Goal: Transaction & Acquisition: Purchase product/service

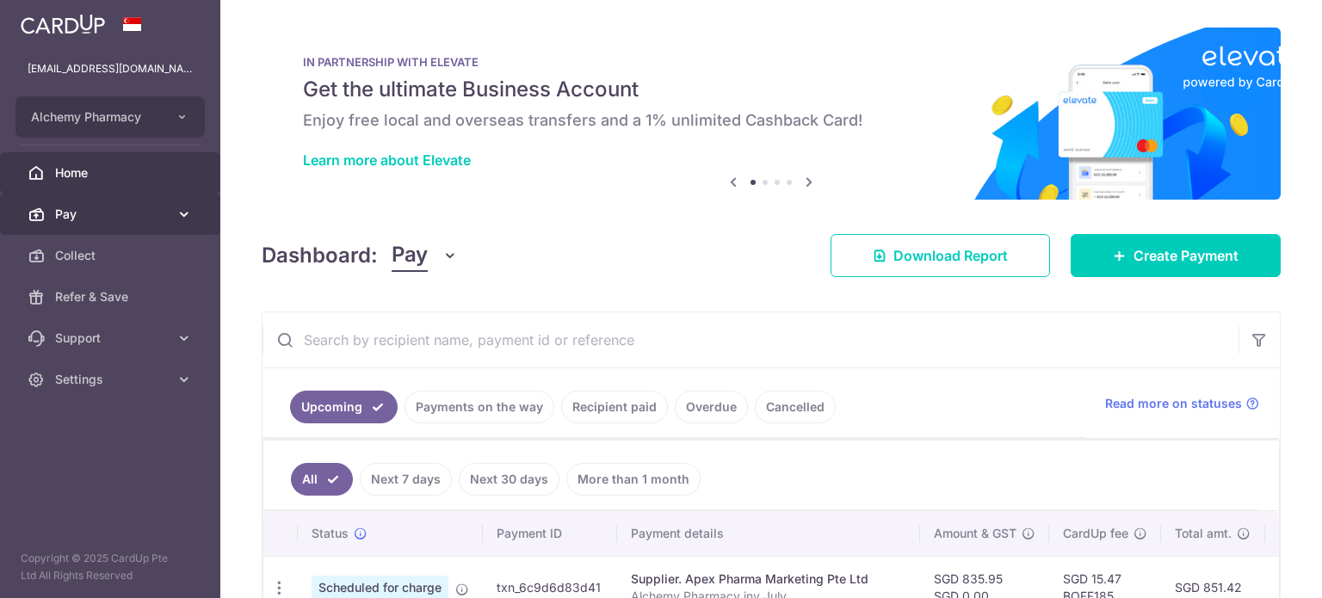
click at [81, 215] on span "Pay" at bounding box center [112, 214] width 114 height 17
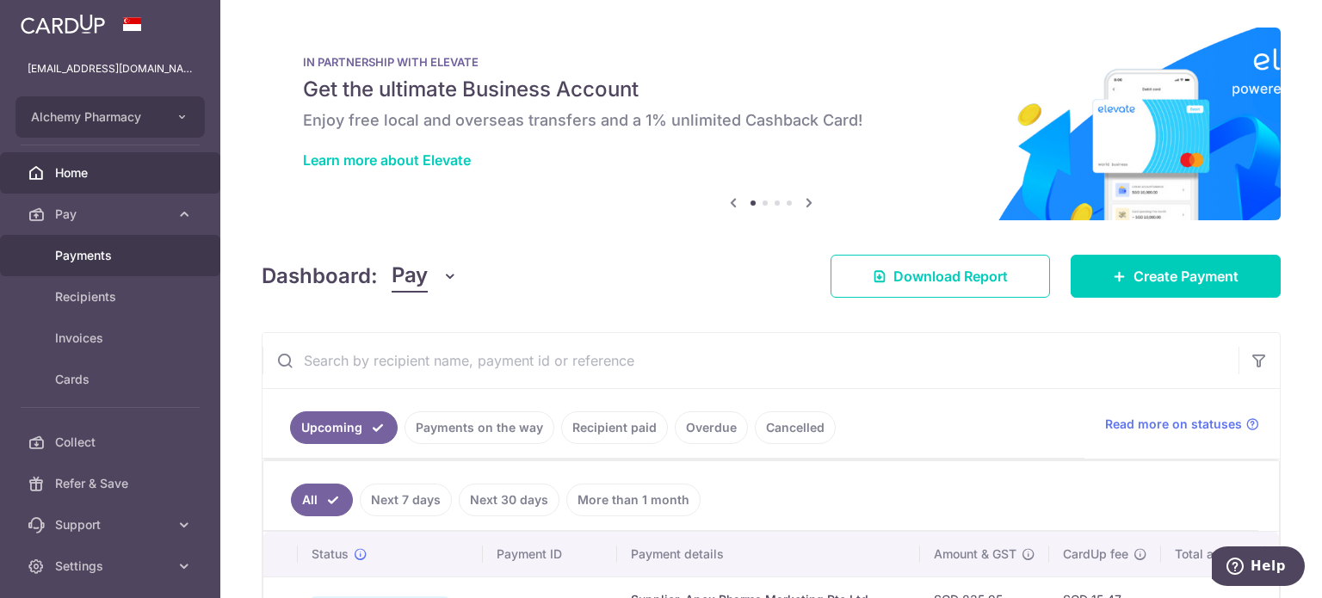
click at [70, 251] on span "Payments" at bounding box center [112, 255] width 114 height 17
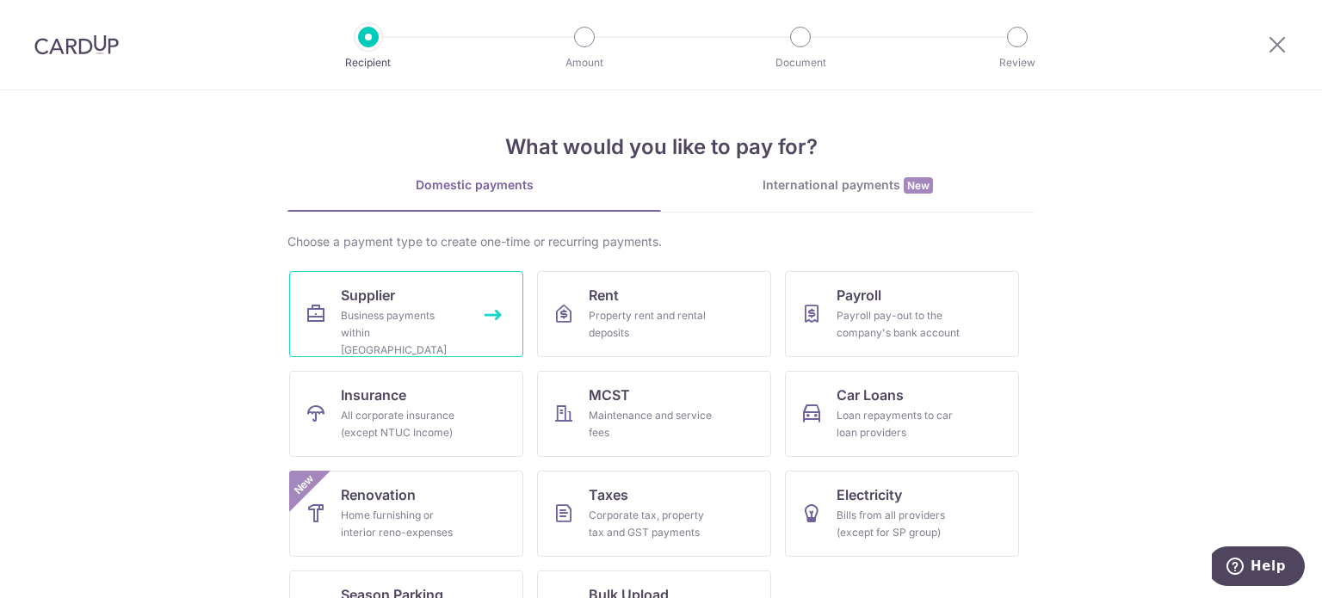
click at [386, 341] on link "Supplier Business payments within [GEOGRAPHIC_DATA]" at bounding box center [406, 314] width 234 height 86
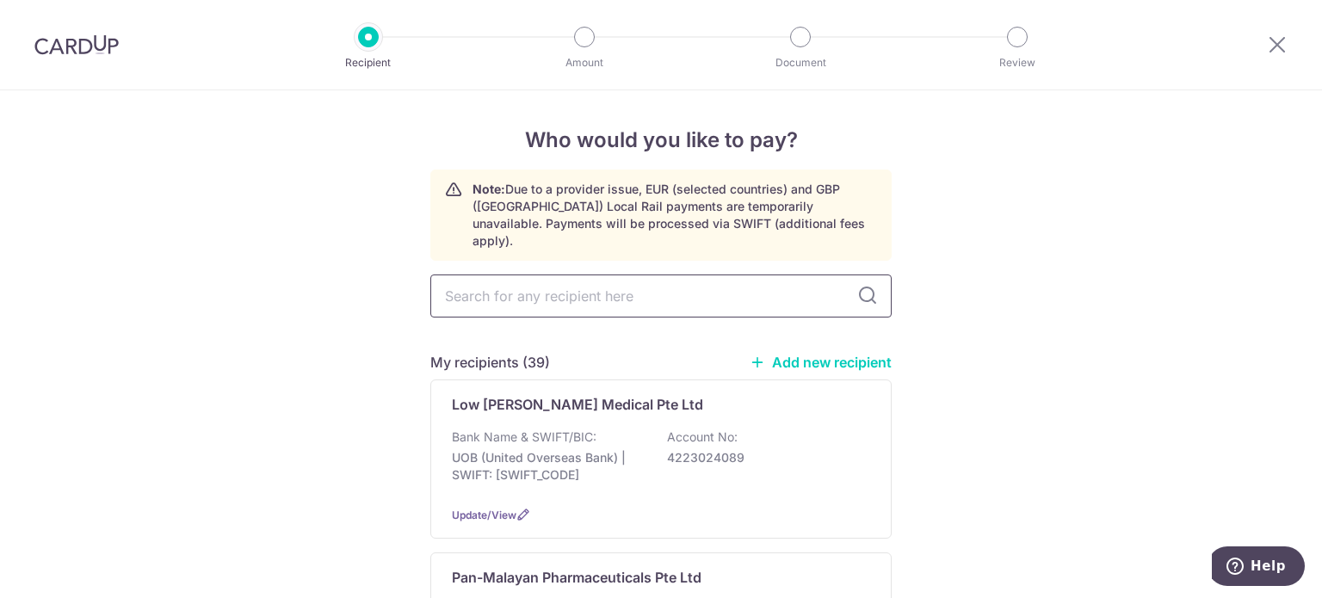
drag, startPoint x: 527, startPoint y: 294, endPoint x: 527, endPoint y: 284, distance: 10.4
click at [527, 294] on input "text" at bounding box center [660, 295] width 461 height 43
type input "yeap"
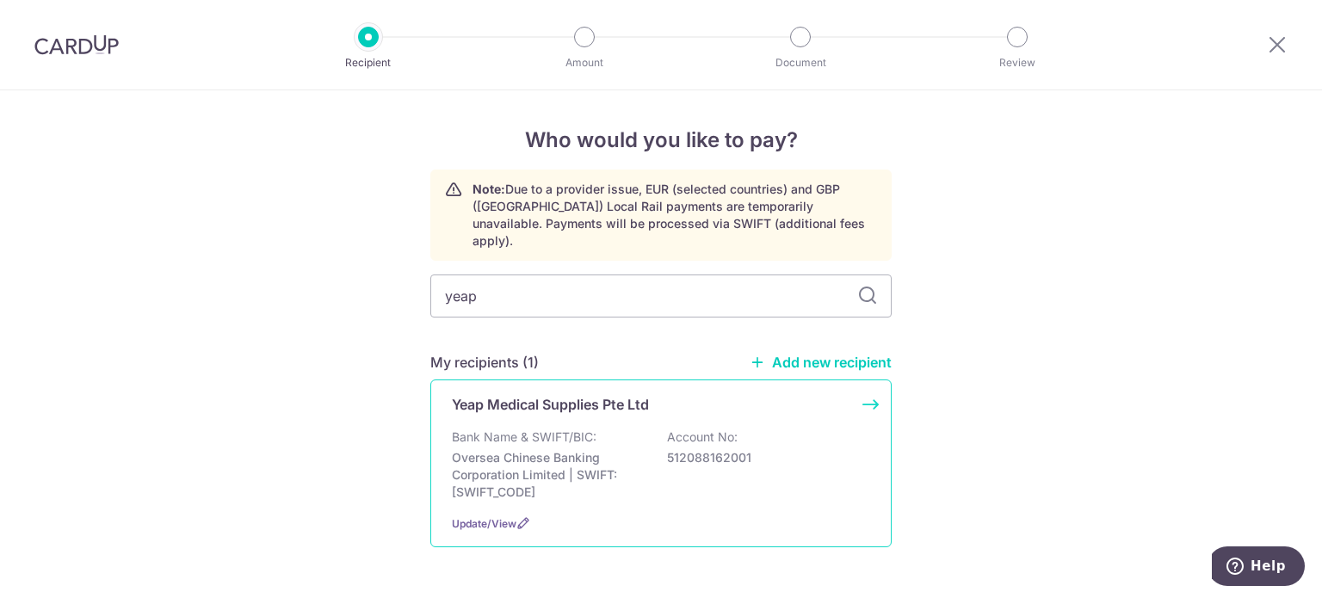
click at [558, 394] on p "Yeap Medical Supplies Pte Ltd" at bounding box center [550, 404] width 197 height 21
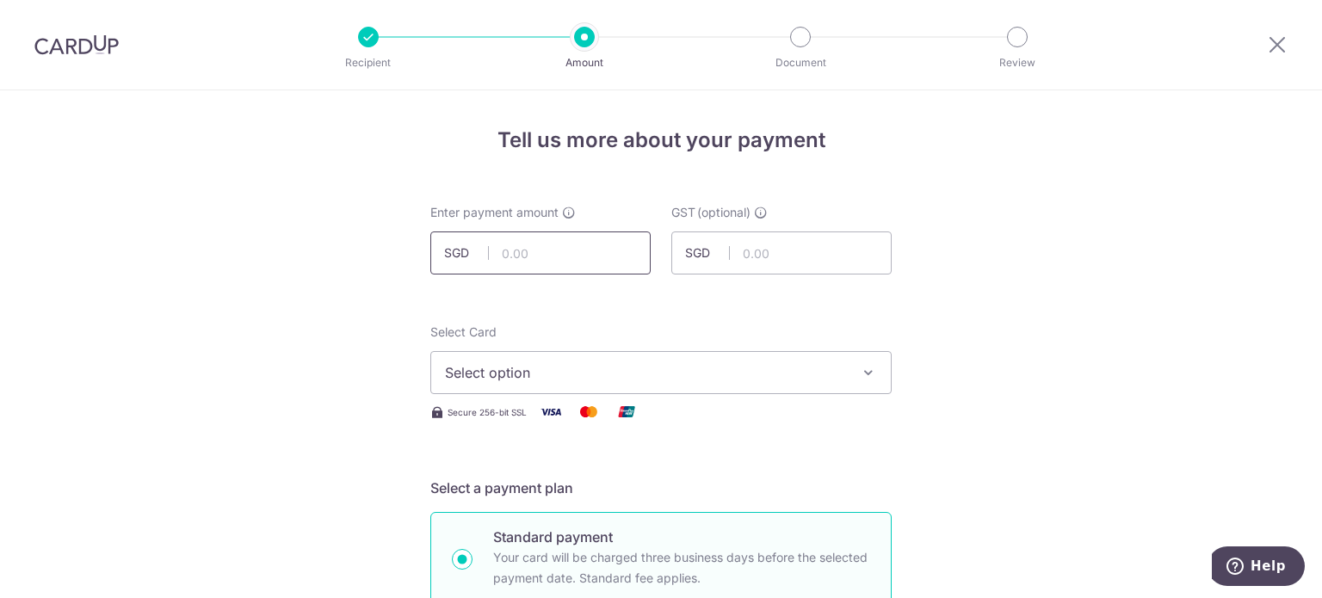
click at [504, 250] on input "text" at bounding box center [540, 252] width 220 height 43
type input "870.53"
click at [567, 251] on input "870.53" at bounding box center [540, 252] width 220 height 43
click at [569, 378] on span "Select option" at bounding box center [645, 372] width 401 height 21
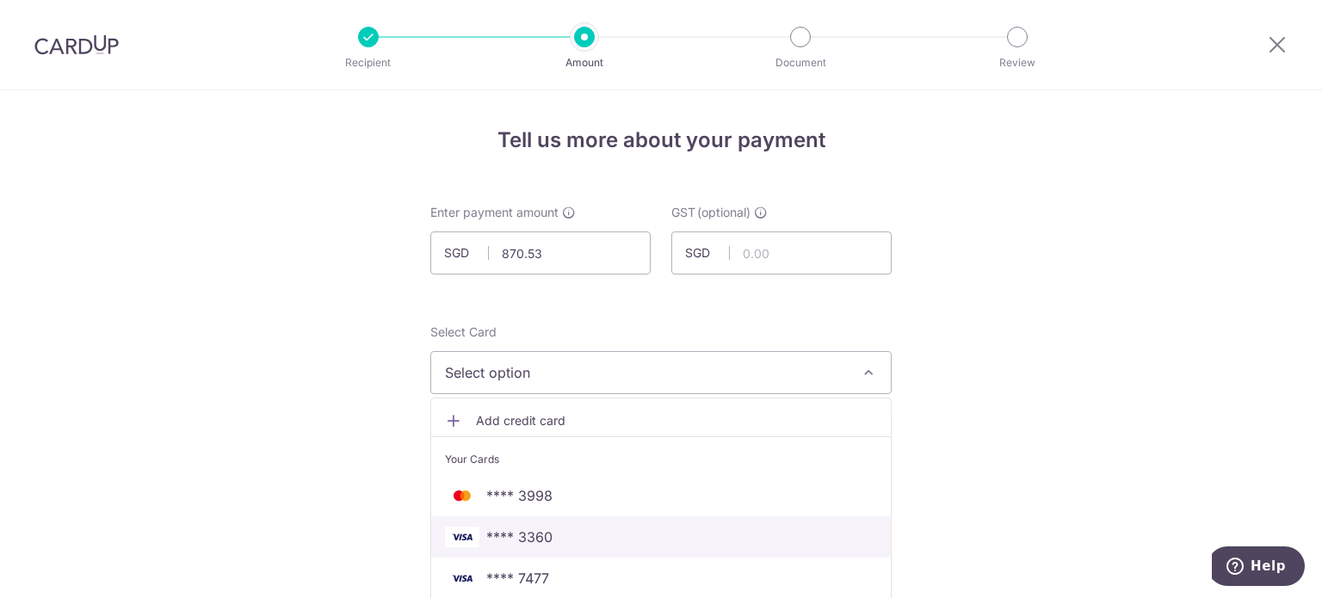
click at [536, 536] on span "**** 3360" at bounding box center [519, 537] width 66 height 21
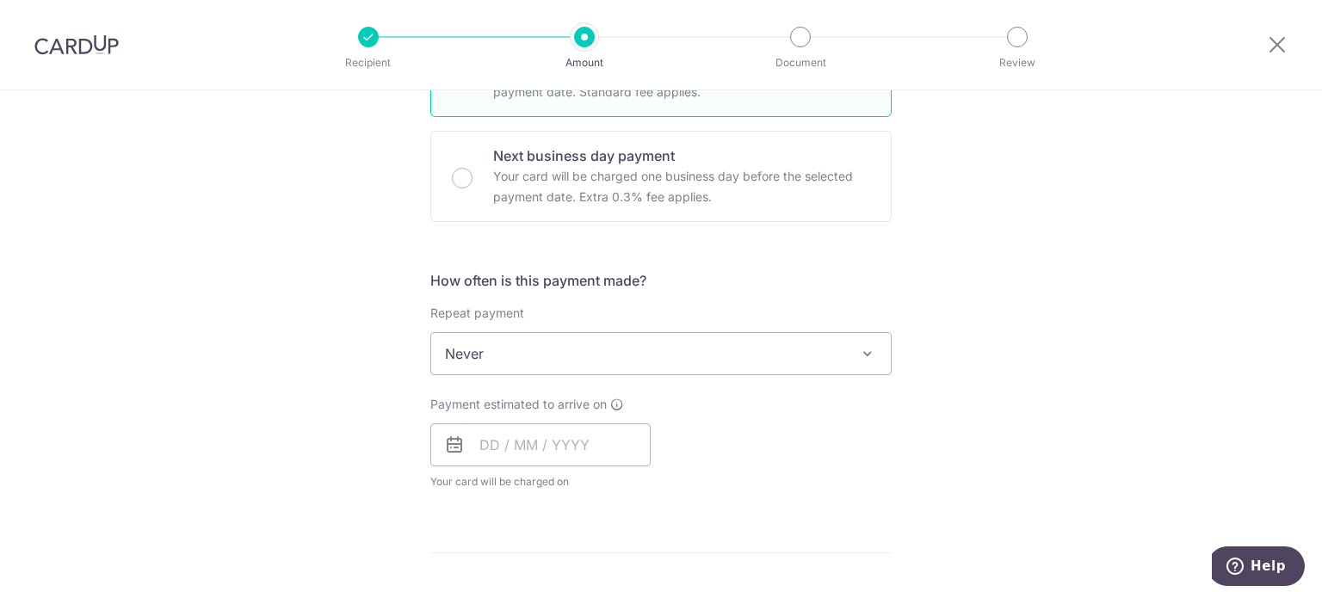
scroll to position [516, 0]
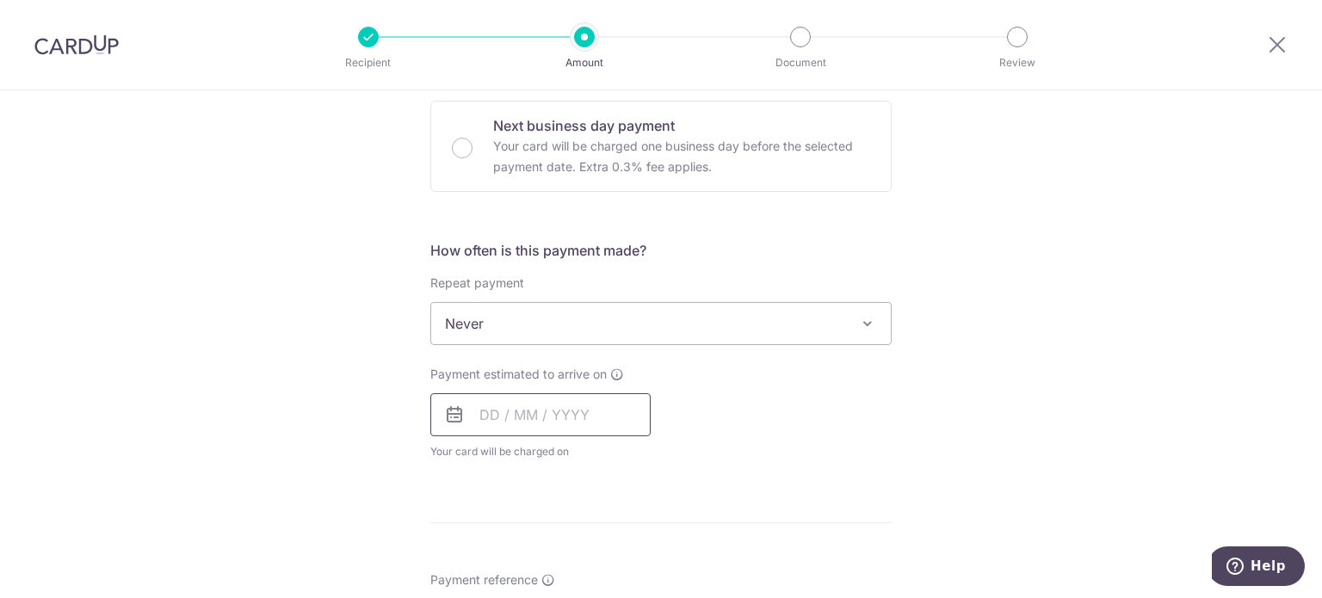
click at [482, 411] on input "text" at bounding box center [540, 414] width 220 height 43
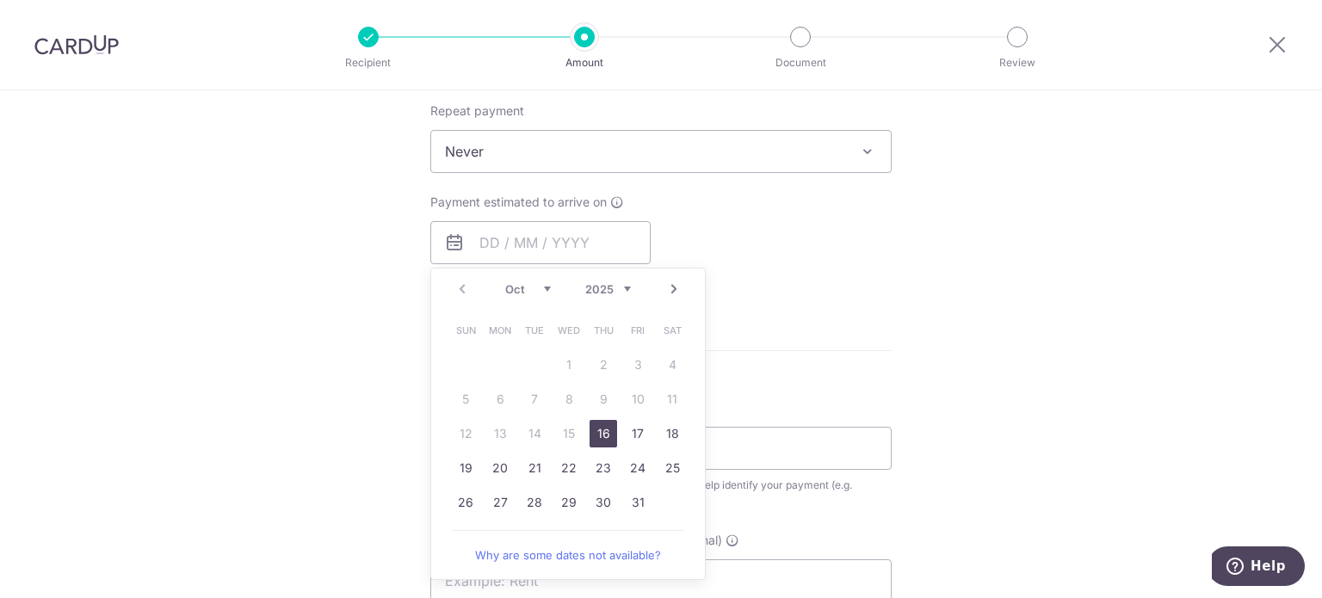
click at [602, 432] on link "16" at bounding box center [603, 434] width 28 height 28
type input "[DATE]"
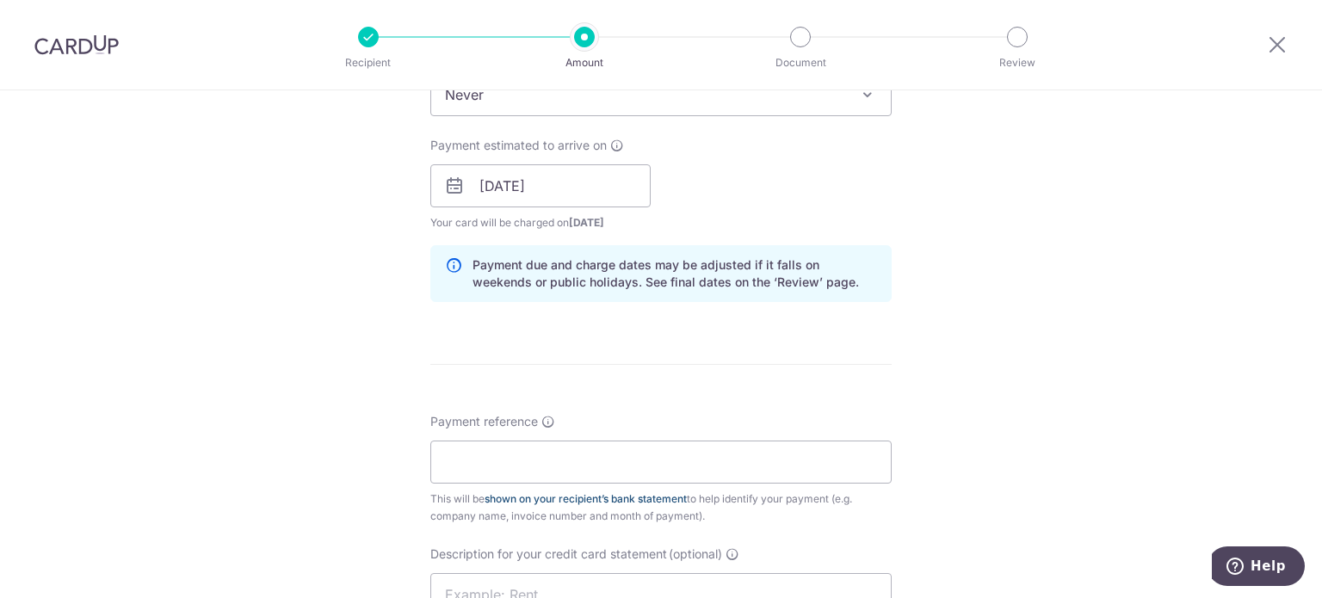
scroll to position [774, 0]
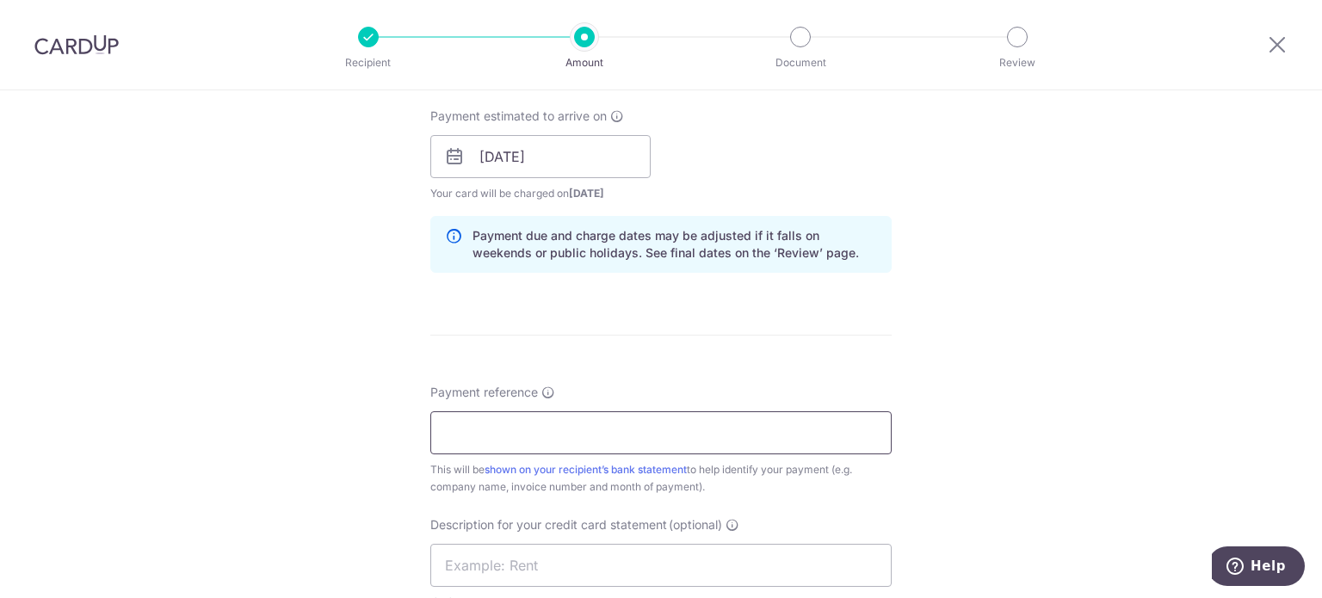
click at [472, 422] on input "Payment reference" at bounding box center [660, 432] width 461 height 43
type input "Alchemy Pharmacy inv July"
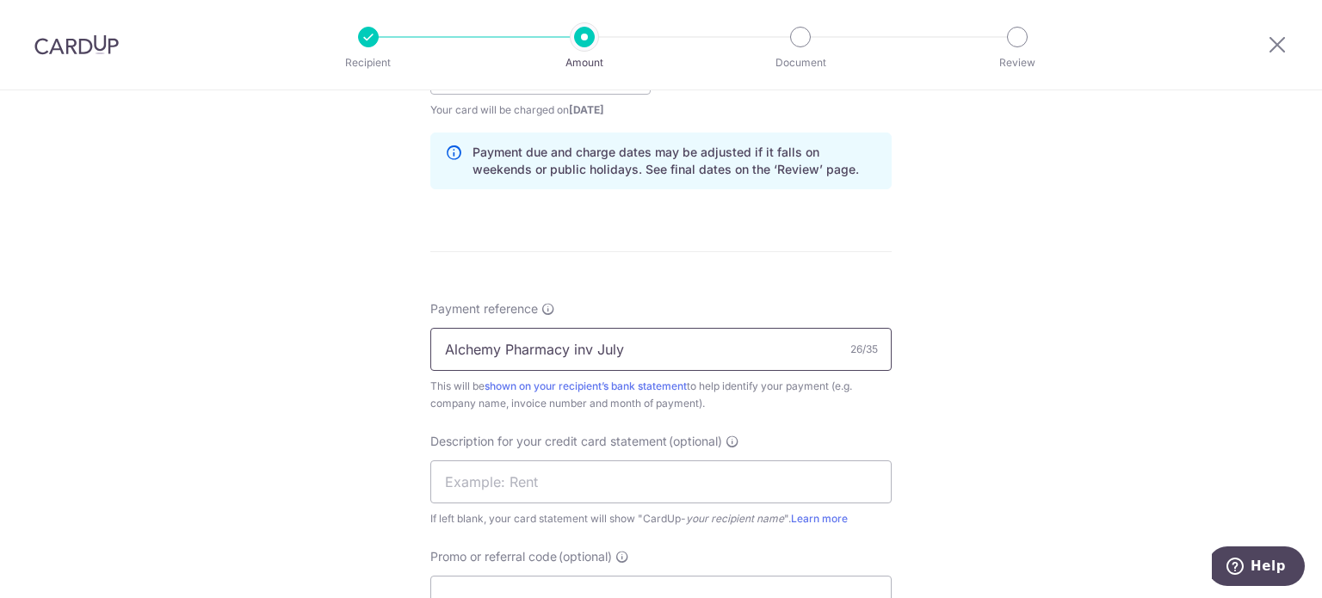
scroll to position [860, 0]
click at [573, 488] on input "text" at bounding box center [660, 479] width 461 height 43
drag, startPoint x: 539, startPoint y: 484, endPoint x: 495, endPoint y: 483, distance: 43.9
click at [495, 483] on input "inv July Apex" at bounding box center [660, 479] width 461 height 43
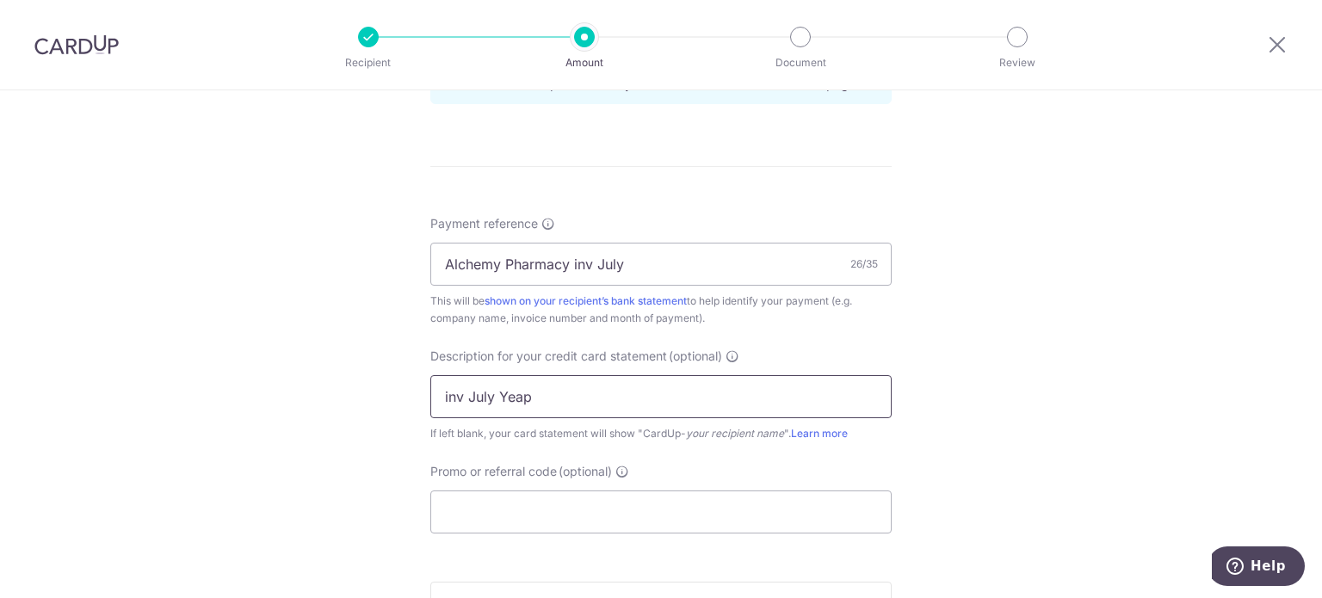
scroll to position [1032, 0]
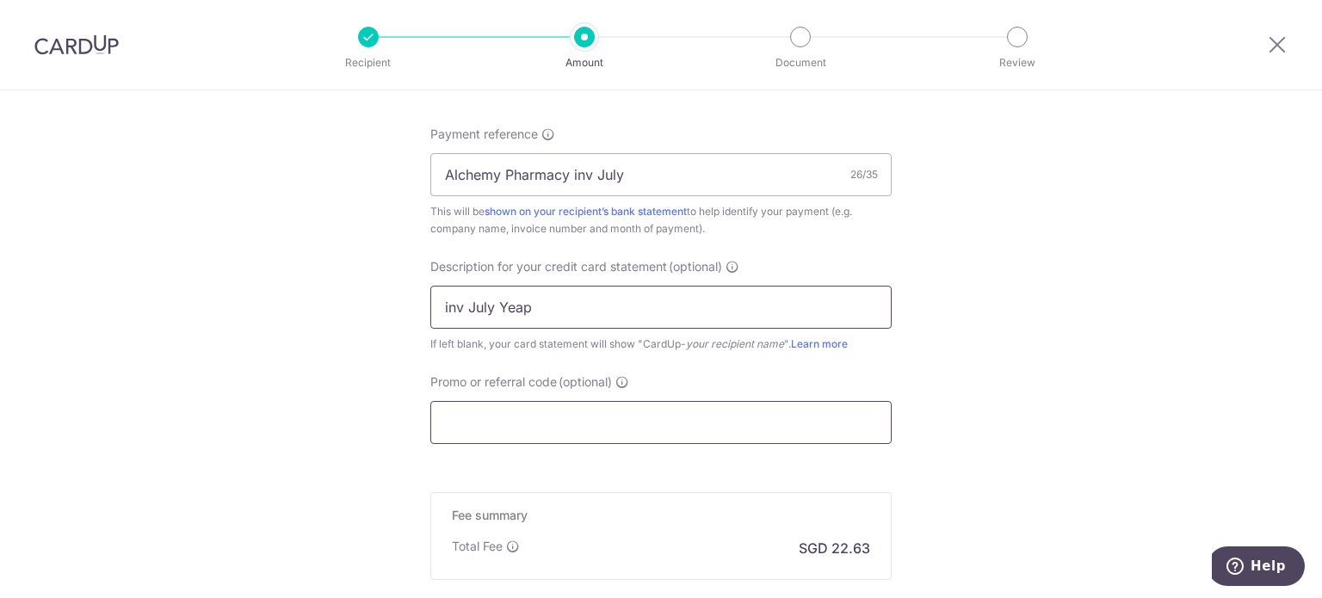
type input "inv July Yeap"
click at [500, 426] on input "Promo or referral code (optional)" at bounding box center [660, 422] width 461 height 43
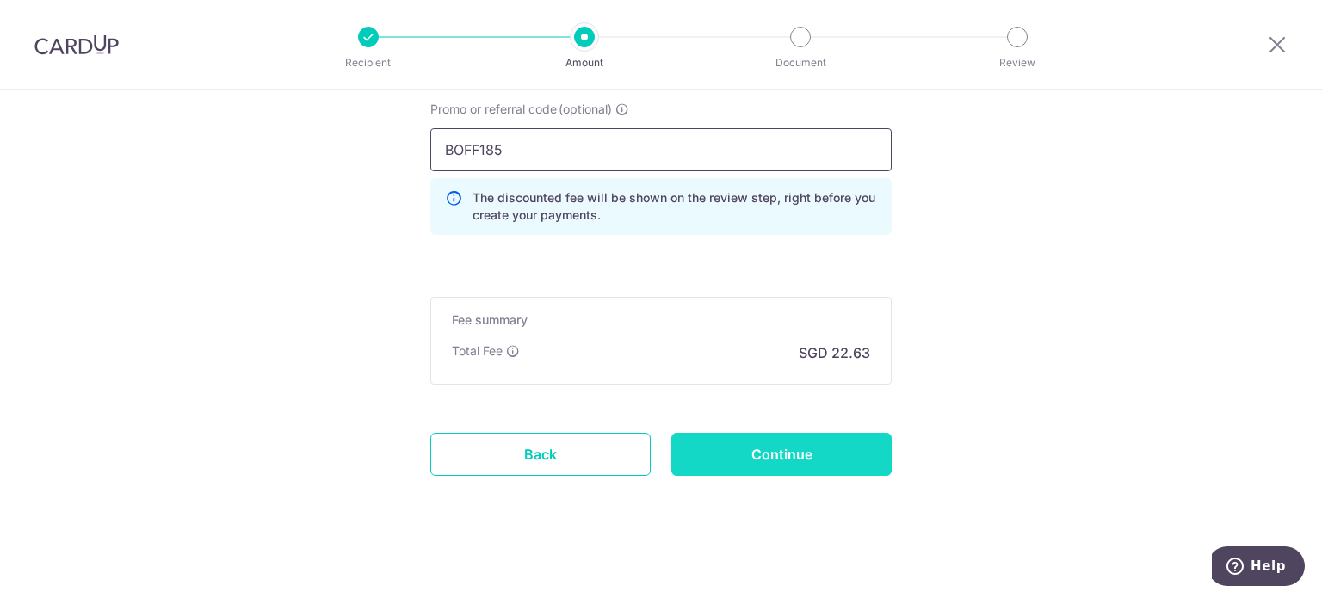
scroll to position [1309, 0]
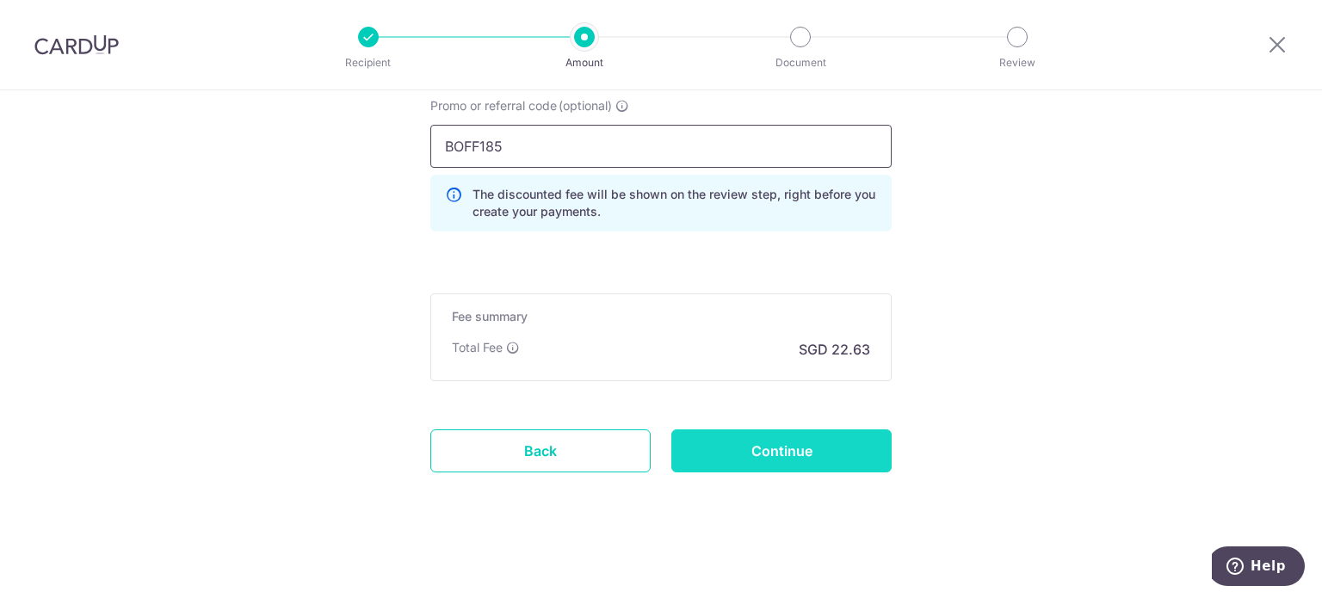
type input "BOFF185"
click at [767, 445] on input "Continue" at bounding box center [781, 450] width 220 height 43
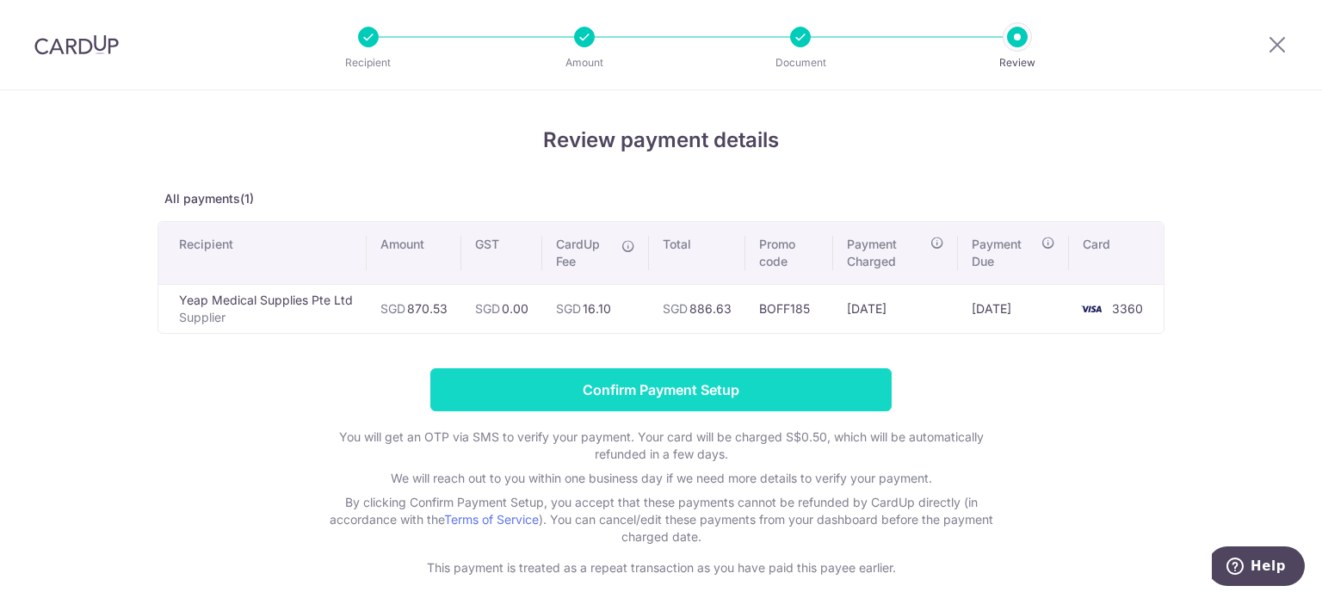
click at [750, 378] on input "Confirm Payment Setup" at bounding box center [660, 389] width 461 height 43
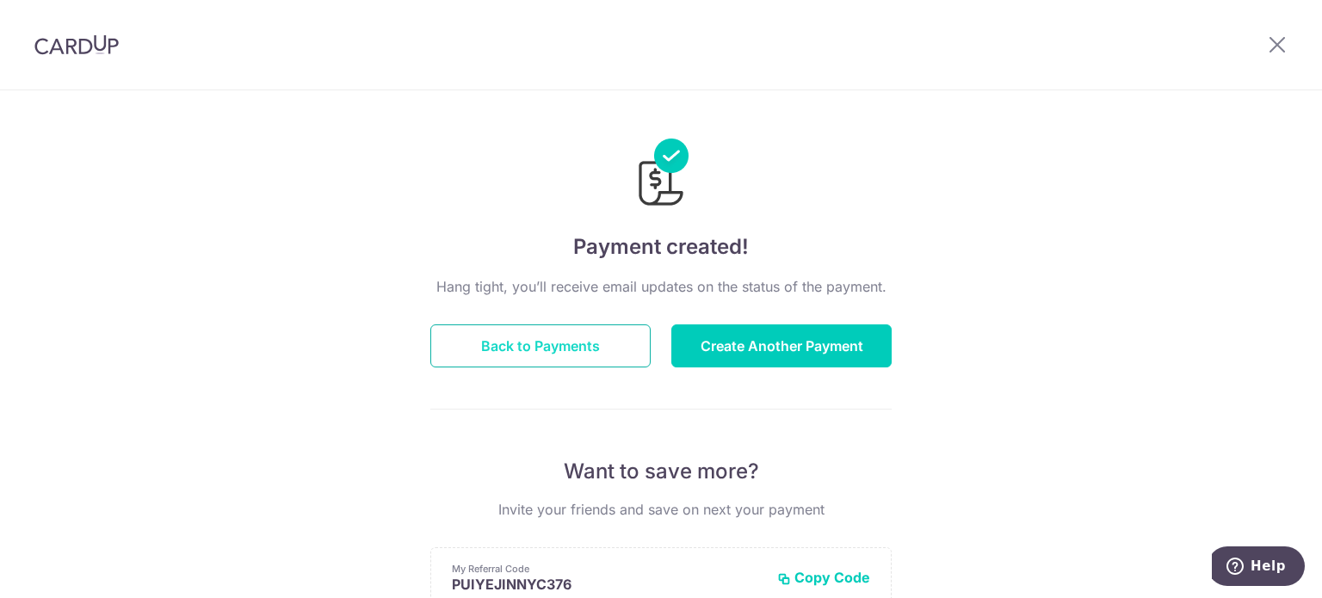
click at [506, 348] on button "Back to Payments" at bounding box center [540, 345] width 220 height 43
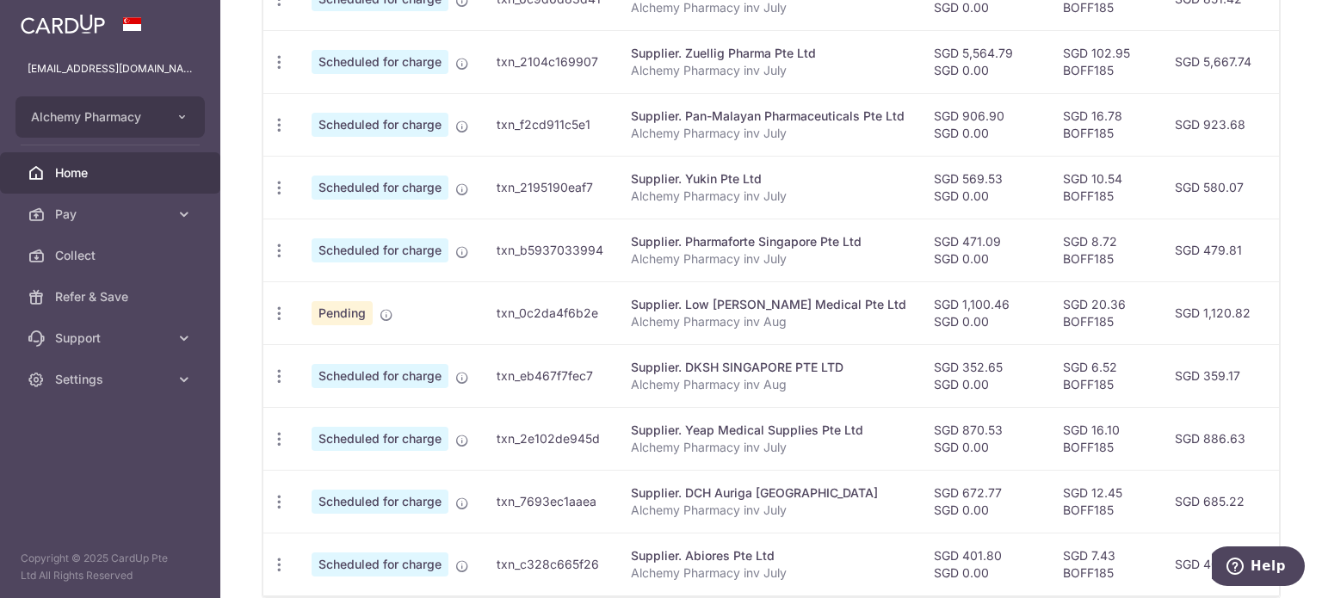
scroll to position [695, 0]
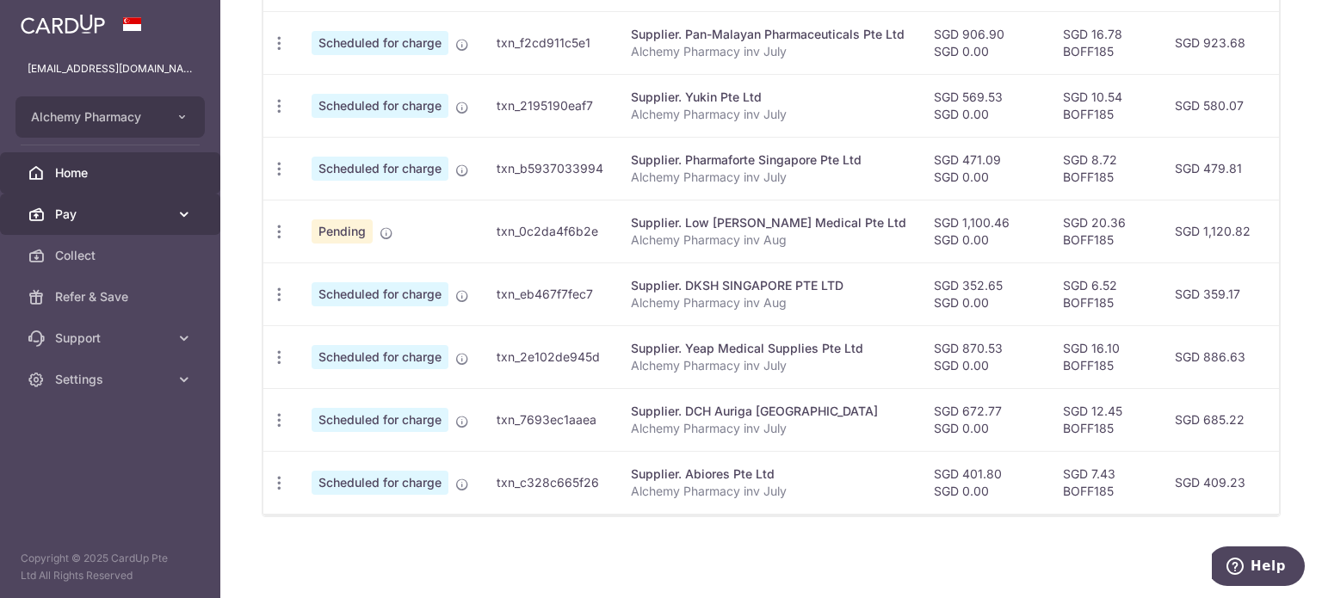
click at [108, 232] on link "Pay" at bounding box center [110, 214] width 220 height 41
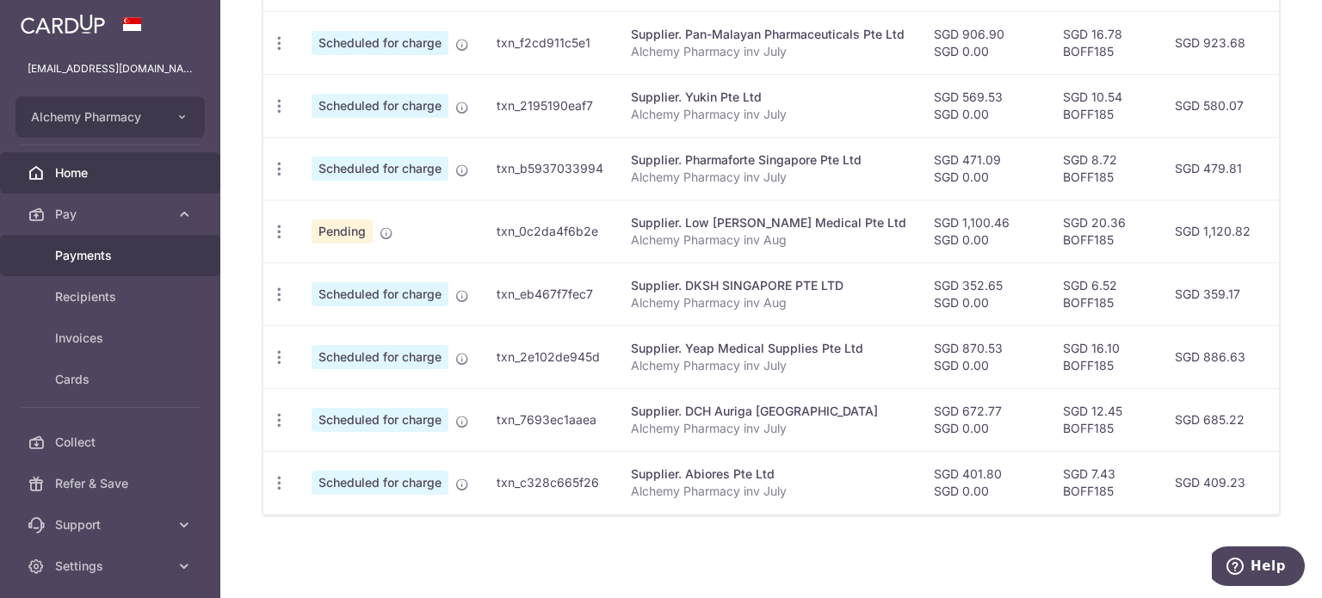
click at [139, 260] on span "Payments" at bounding box center [112, 255] width 114 height 17
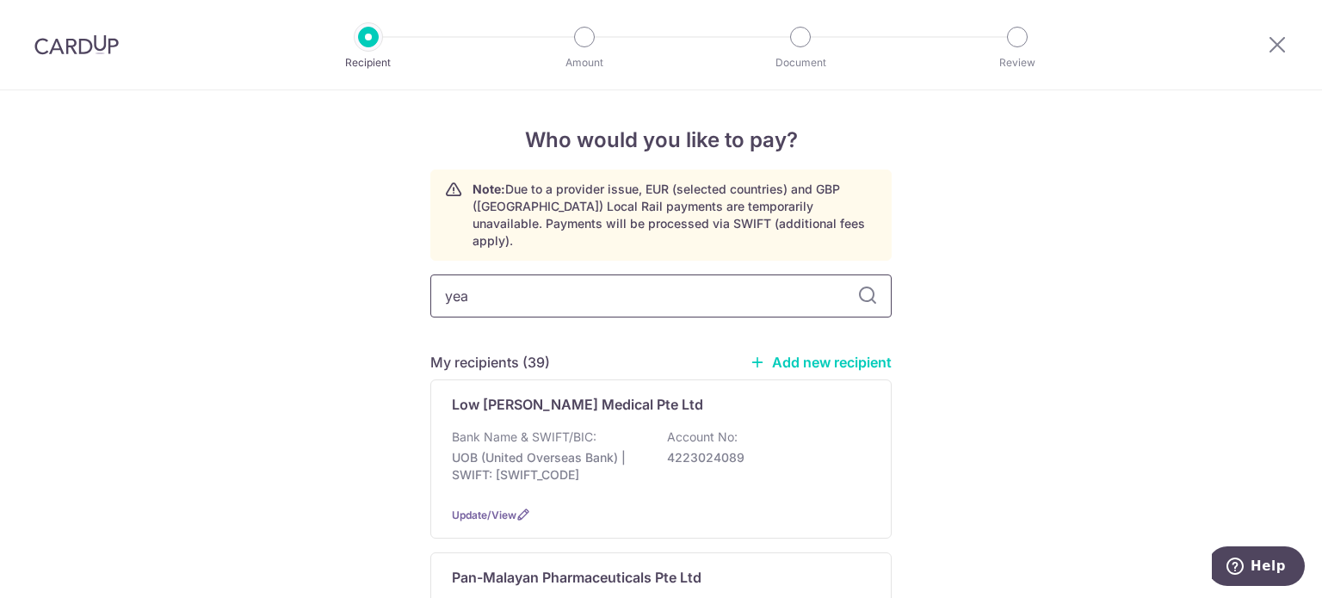
type input "yeap"
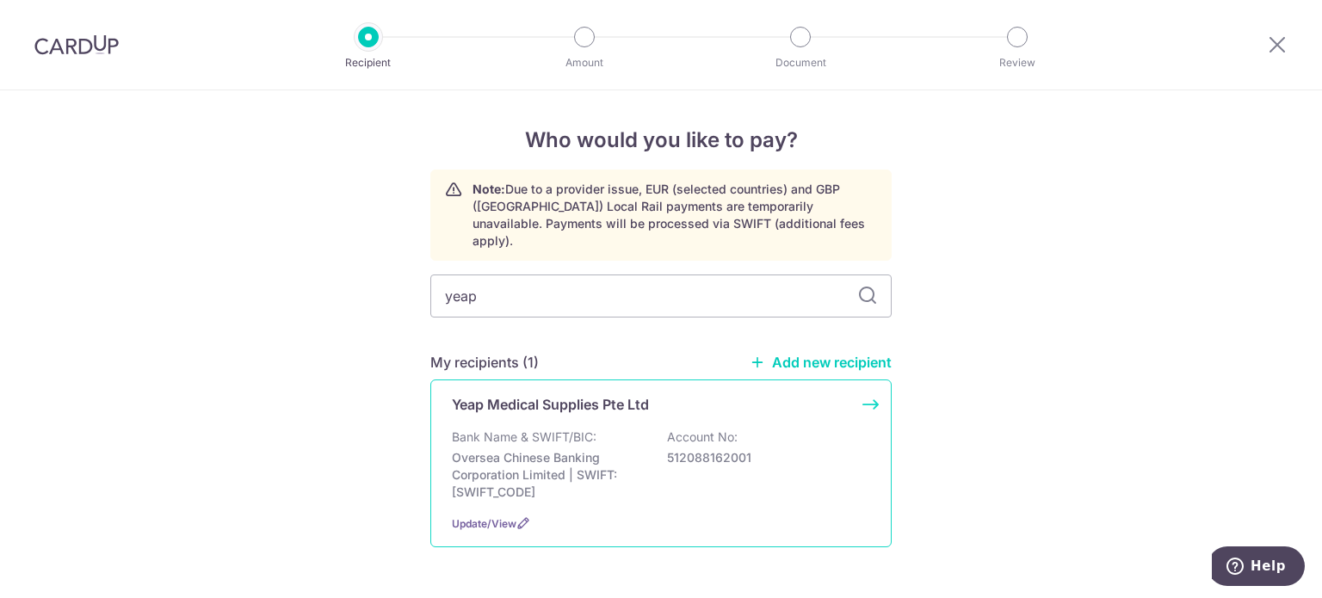
click at [526, 394] on p "Yeap Medical Supplies Pte Ltd" at bounding box center [550, 404] width 197 height 21
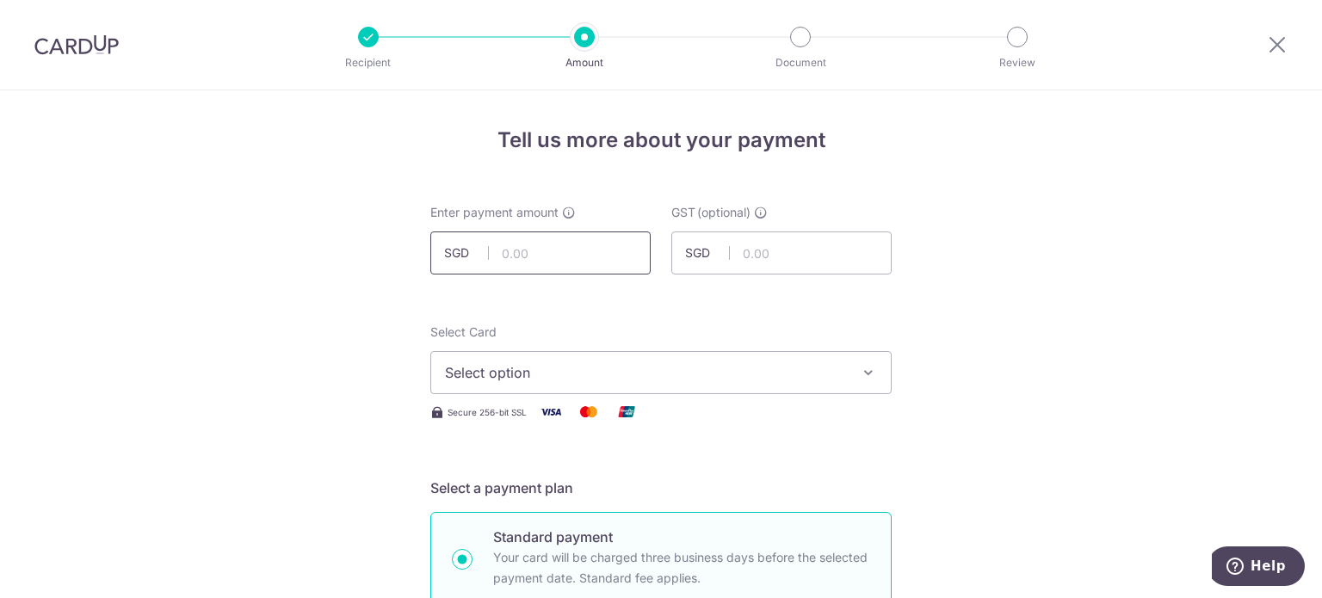
click at [500, 248] on input "text" at bounding box center [540, 252] width 220 height 43
type input "485.88"
click at [571, 258] on input "485.88" at bounding box center [540, 252] width 220 height 43
click at [533, 380] on span "Select option" at bounding box center [645, 372] width 401 height 21
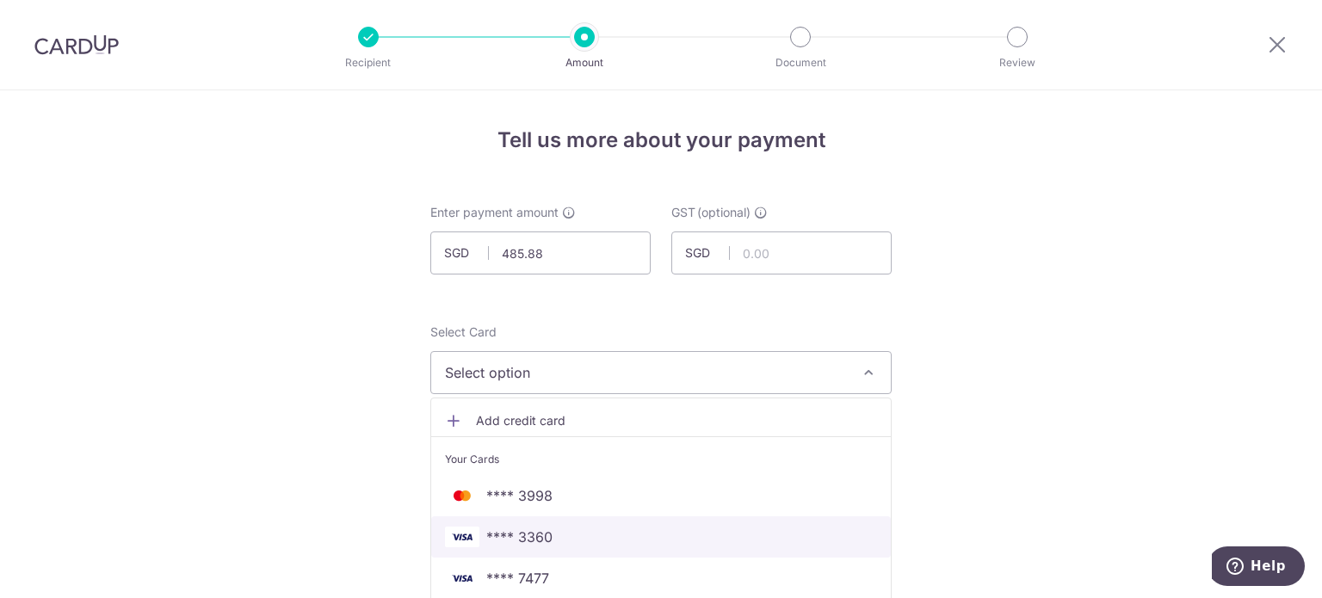
click at [520, 540] on span "**** 3360" at bounding box center [519, 537] width 66 height 21
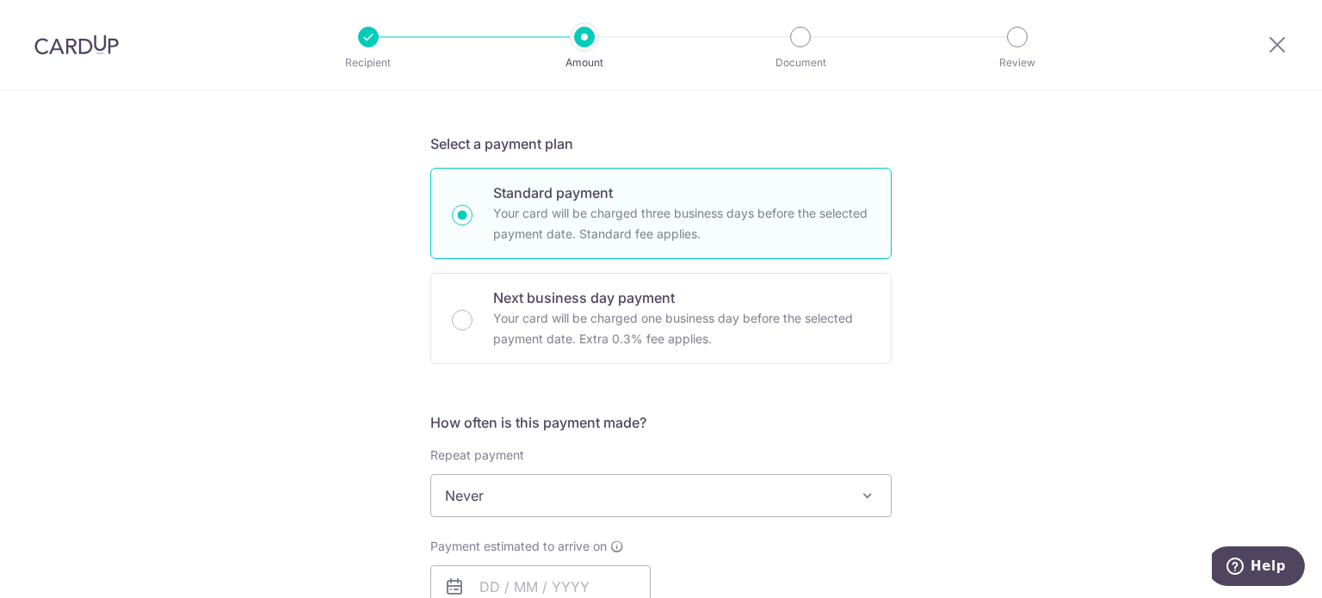
scroll to position [430, 0]
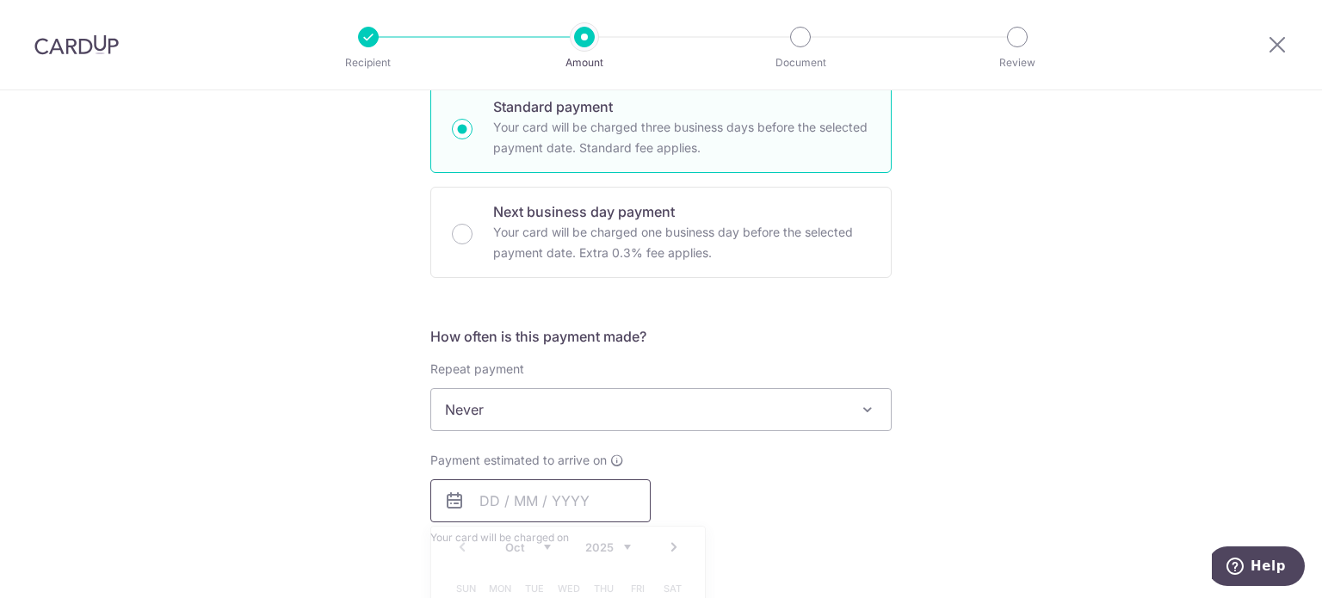
click at [493, 503] on input "text" at bounding box center [540, 500] width 220 height 43
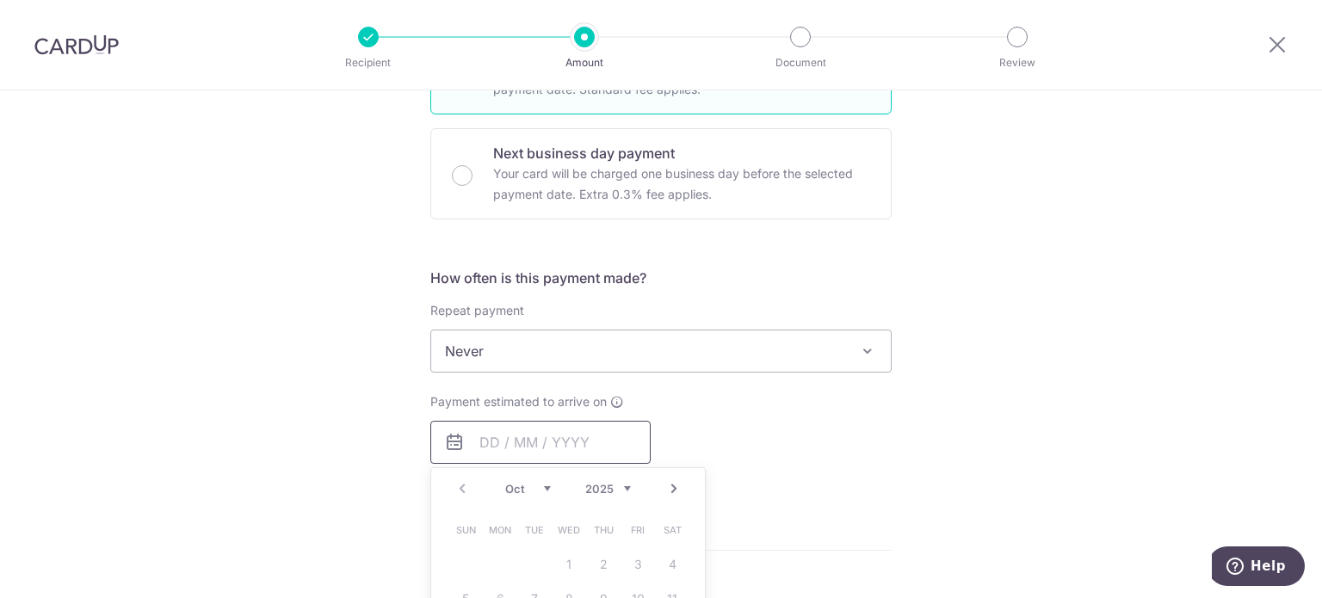
scroll to position [688, 0]
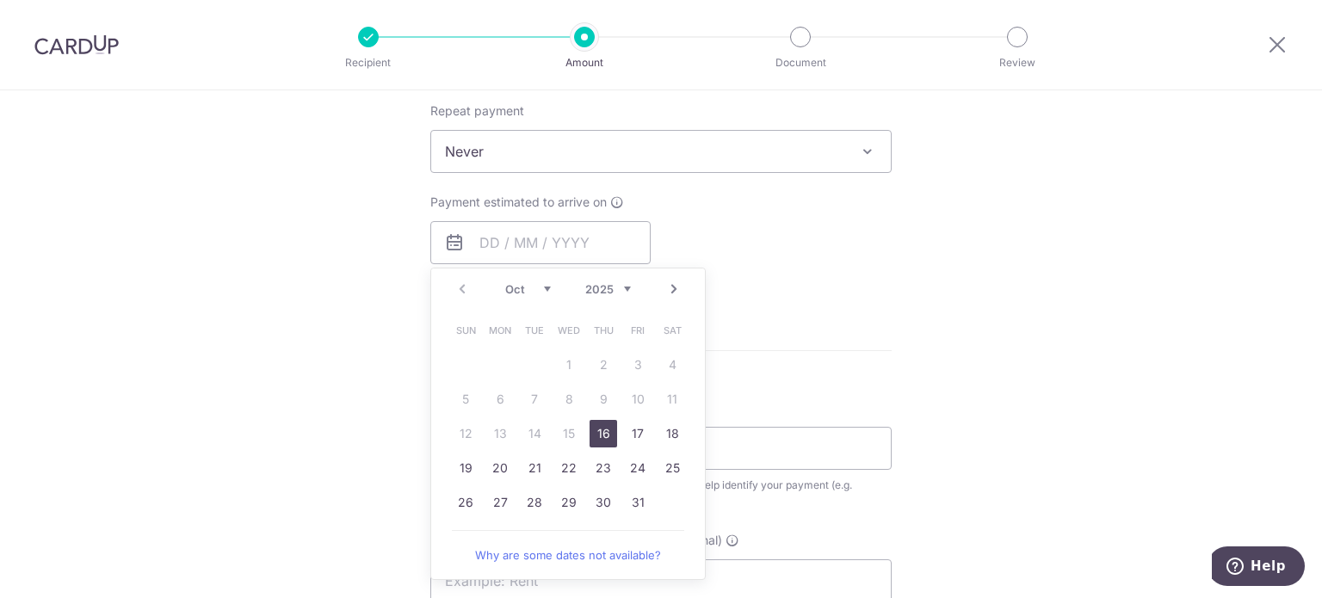
click at [599, 429] on link "16" at bounding box center [603, 434] width 28 height 28
type input "[DATE]"
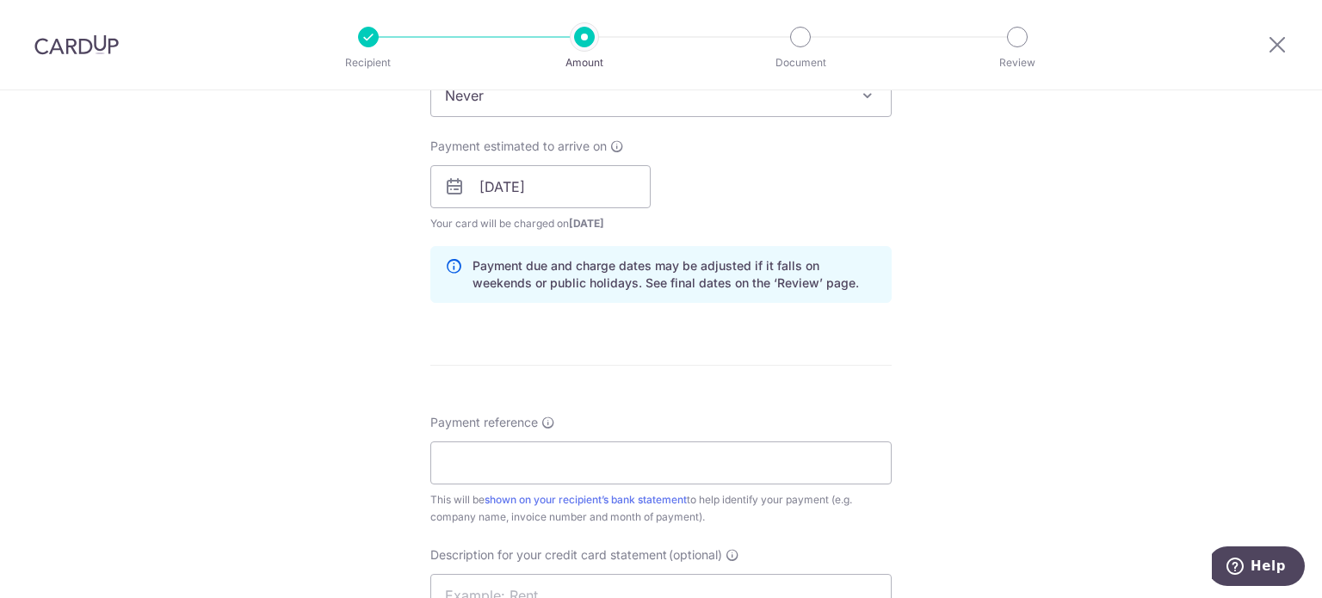
scroll to position [774, 0]
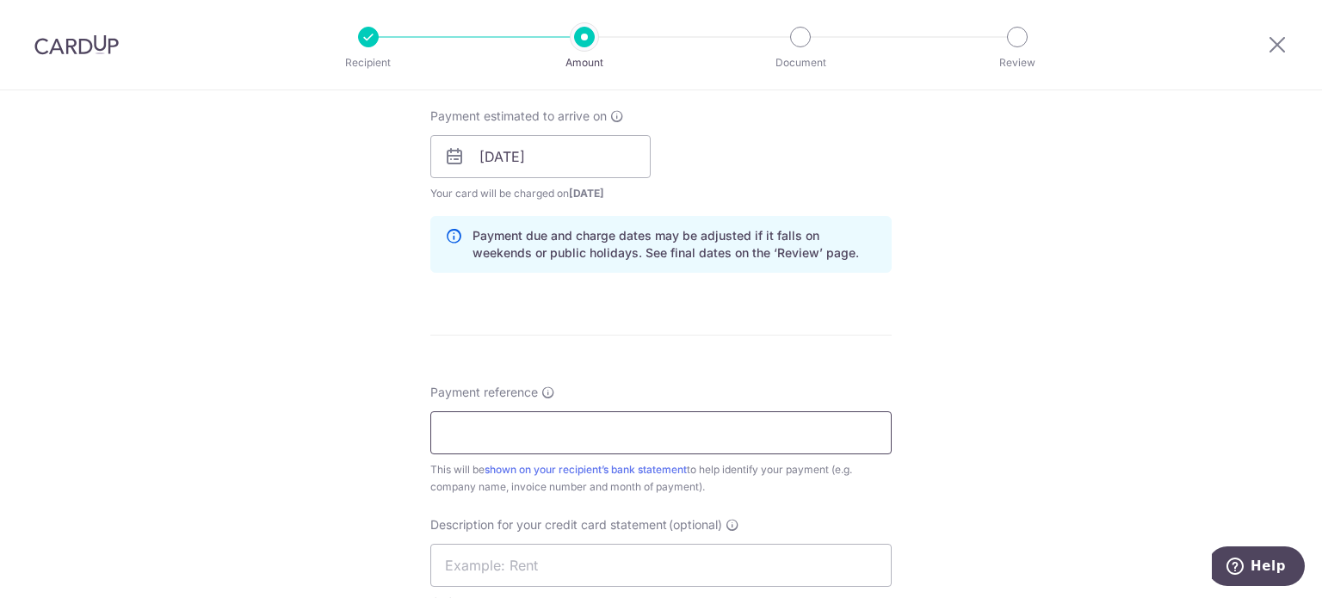
click at [493, 435] on input "Payment reference" at bounding box center [660, 432] width 461 height 43
type input "Alchemy Pharmacy inv Aug"
click at [495, 557] on input "text" at bounding box center [660, 565] width 461 height 43
drag, startPoint x: 550, startPoint y: 571, endPoint x: 492, endPoint y: 571, distance: 57.6
click at [492, 571] on input "inv Aug LuReen" at bounding box center [660, 565] width 461 height 43
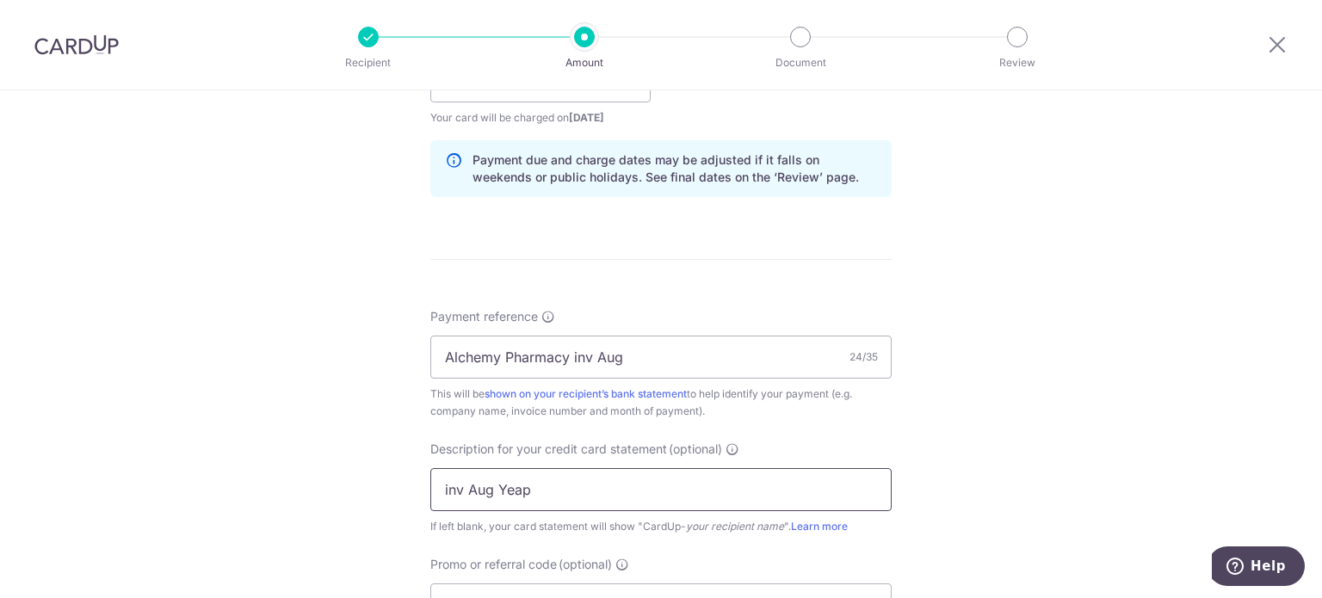
scroll to position [1032, 0]
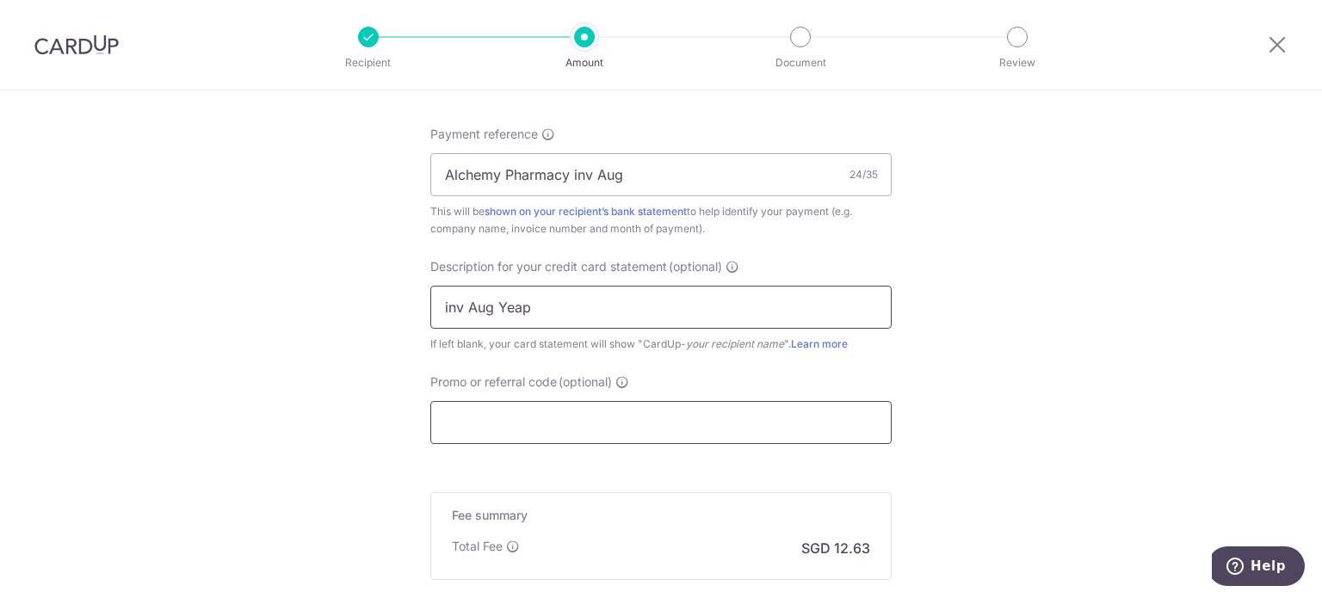
type input "inv Aug Yeap"
click at [523, 426] on input "Promo or referral code (optional)" at bounding box center [660, 422] width 461 height 43
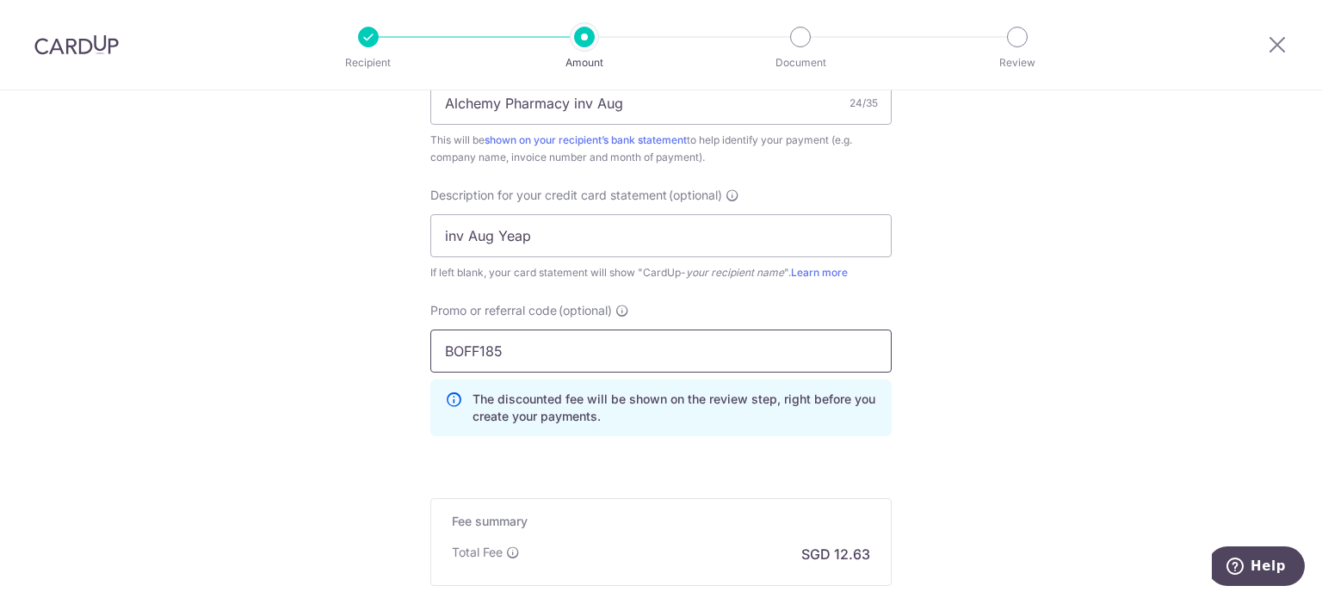
scroll to position [1205, 0]
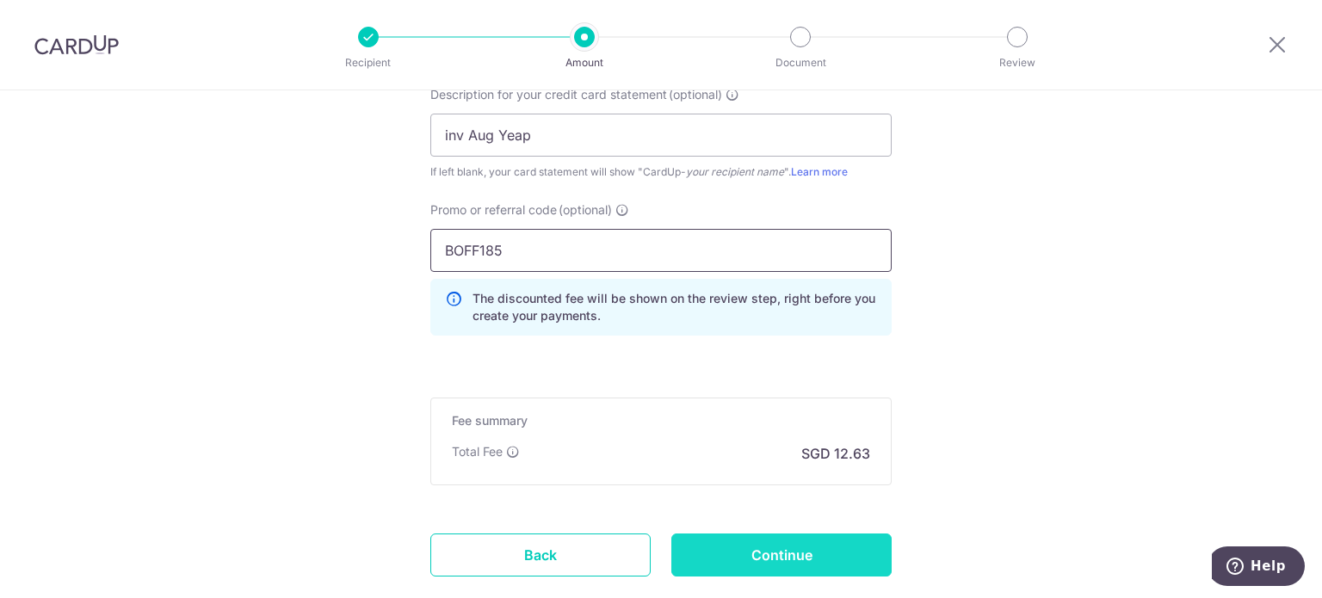
type input "BOFF185"
click at [812, 551] on input "Continue" at bounding box center [781, 554] width 220 height 43
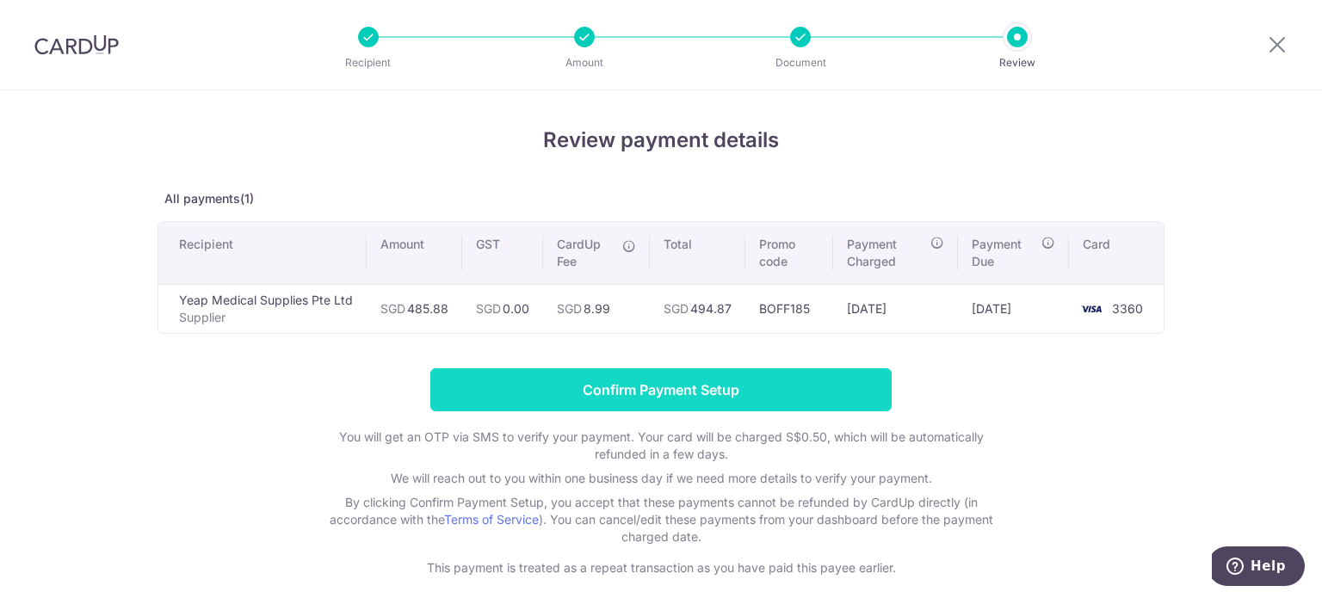
click at [658, 395] on input "Confirm Payment Setup" at bounding box center [660, 389] width 461 height 43
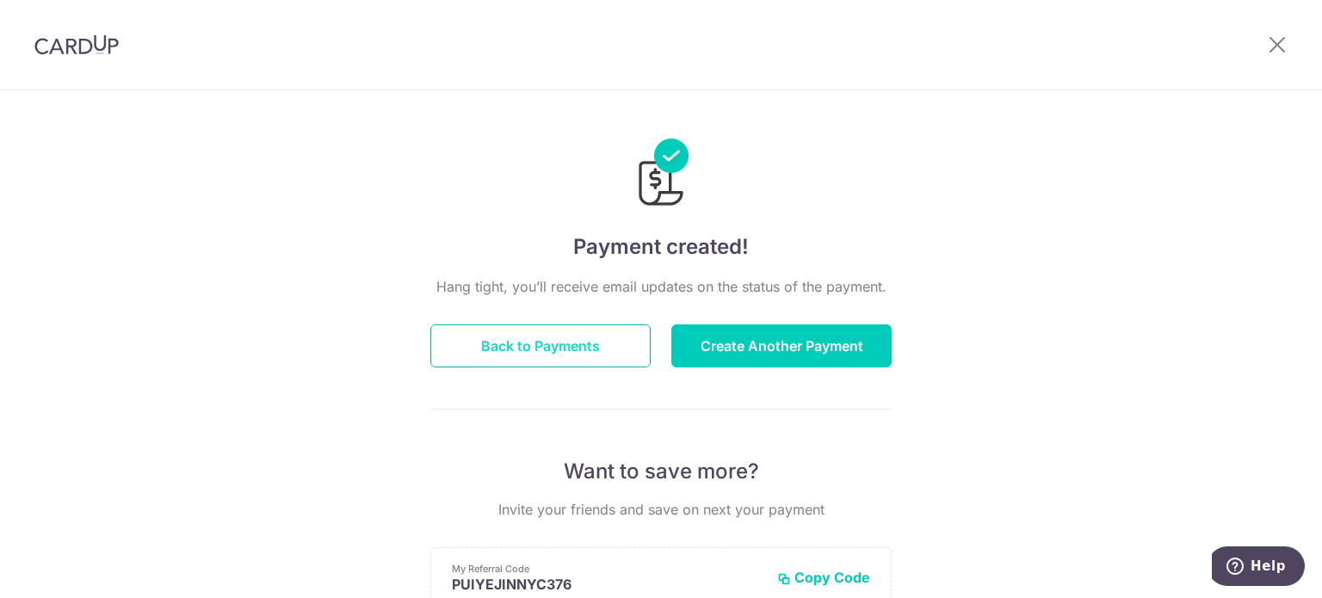
click at [540, 338] on button "Back to Payments" at bounding box center [540, 345] width 220 height 43
